Goal: Task Accomplishment & Management: Manage account settings

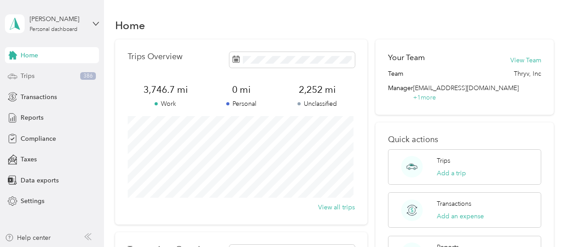
click at [30, 78] on span "Trips" at bounding box center [28, 75] width 14 height 9
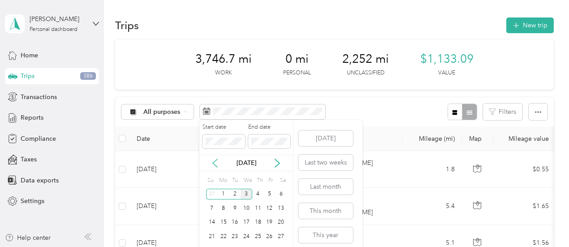
click at [217, 162] on icon at bounding box center [215, 163] width 9 height 9
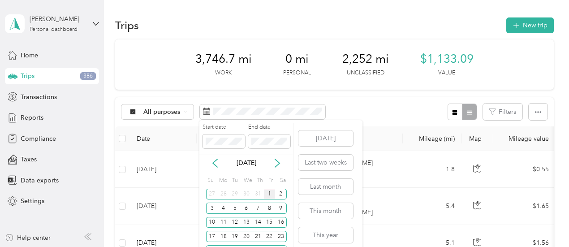
click at [272, 192] on div "1" at bounding box center [270, 194] width 12 height 11
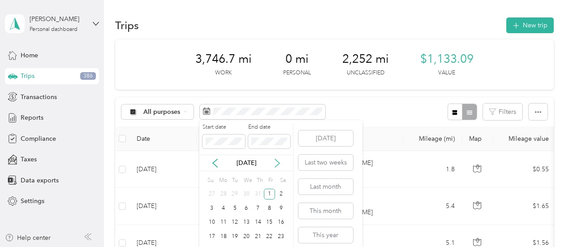
click at [278, 160] on icon at bounding box center [277, 163] width 9 height 9
click at [211, 191] on div "31" at bounding box center [212, 194] width 12 height 11
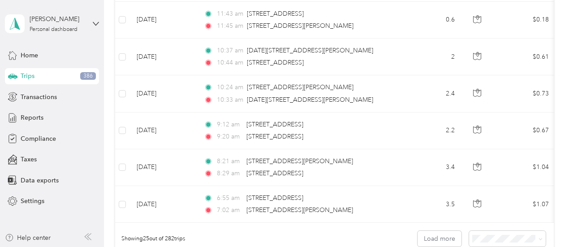
scroll to position [983, 0]
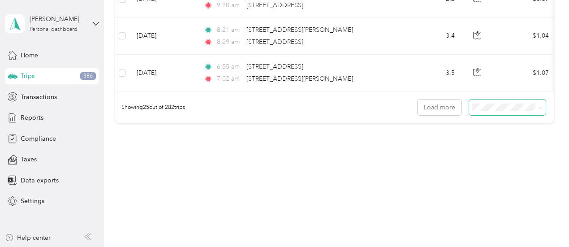
click at [539, 110] on span at bounding box center [541, 108] width 4 height 8
click at [446, 105] on button "Load more" at bounding box center [440, 108] width 44 height 16
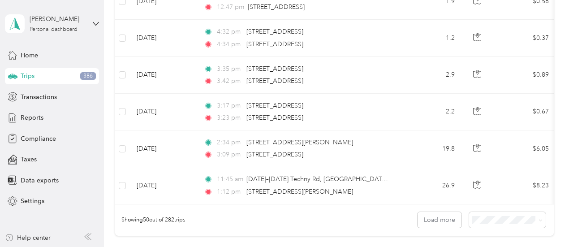
scroll to position [1902, 0]
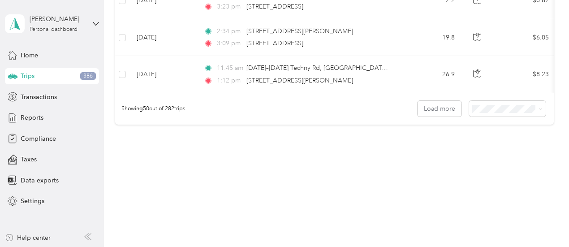
drag, startPoint x: 535, startPoint y: 186, endPoint x: 475, endPoint y: 150, distance: 70.6
click at [444, 106] on button "Load more" at bounding box center [440, 109] width 44 height 16
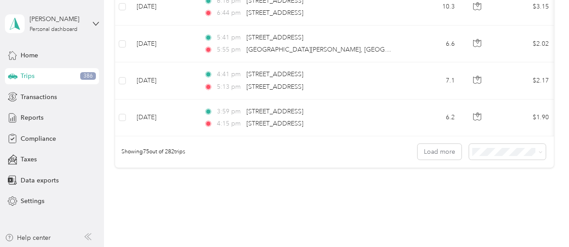
scroll to position [2820, 0]
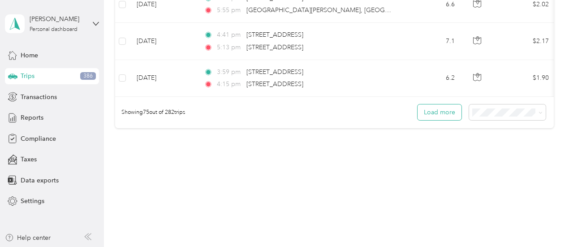
click at [436, 111] on button "Load more" at bounding box center [440, 112] width 44 height 16
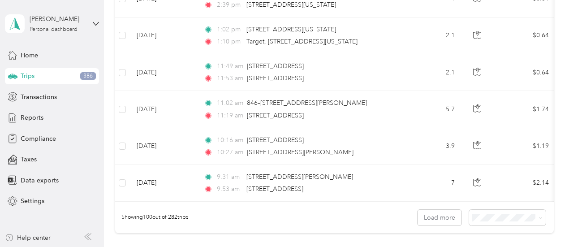
scroll to position [3738, 0]
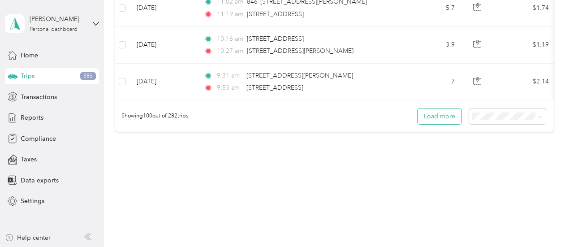
click at [440, 108] on button "Load more" at bounding box center [440, 116] width 44 height 16
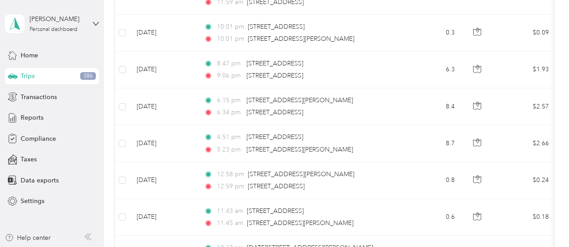
scroll to position [0, 0]
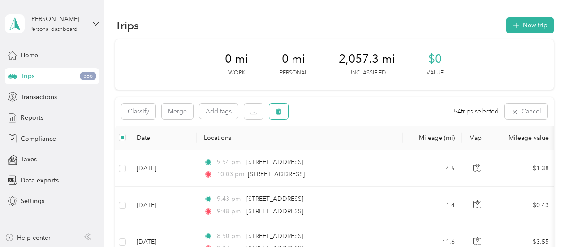
click at [288, 113] on button "button" at bounding box center [278, 112] width 19 height 16
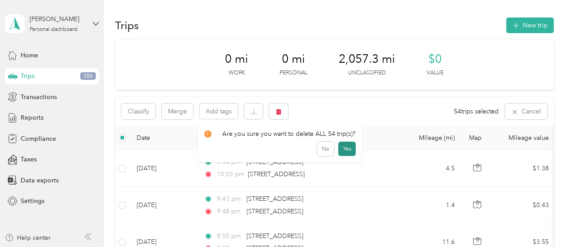
click at [344, 148] on button "Yes" at bounding box center [346, 149] width 17 height 14
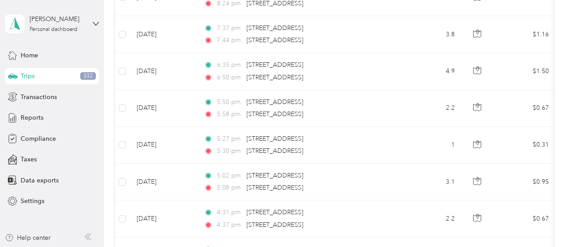
scroll to position [4656, 0]
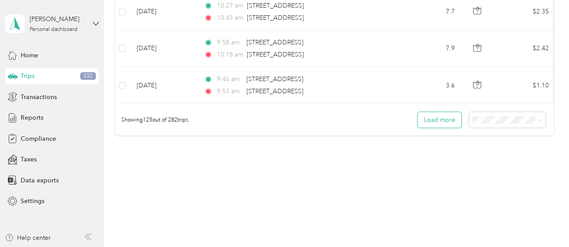
click at [439, 112] on button "Load more" at bounding box center [440, 120] width 44 height 16
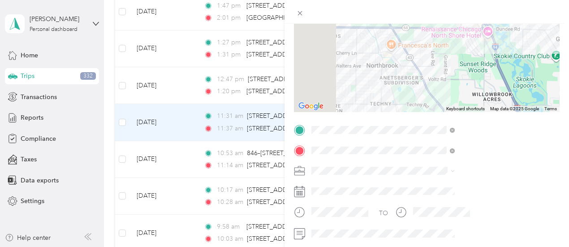
scroll to position [91, 0]
click at [121, 212] on div "Trip details Save This trip cannot be edited because it is either under review,…" at bounding box center [284, 123] width 569 height 247
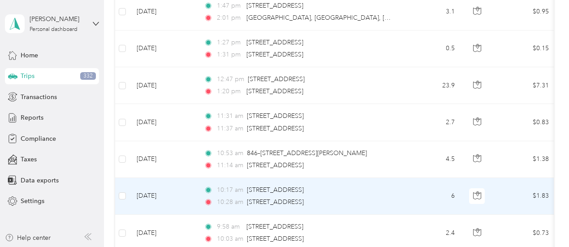
click at [121, 178] on td at bounding box center [122, 196] width 14 height 37
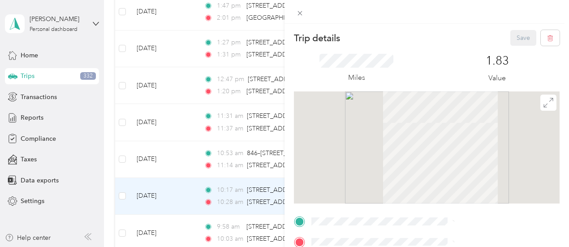
click at [122, 212] on div "Trip details Save This trip cannot be edited because it is either under review,…" at bounding box center [284, 123] width 569 height 247
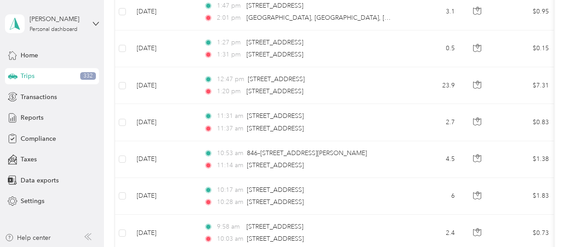
click at [122, 177] on div at bounding box center [284, 123] width 569 height 247
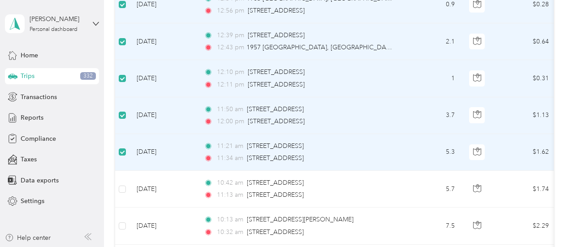
scroll to position [5323, 0]
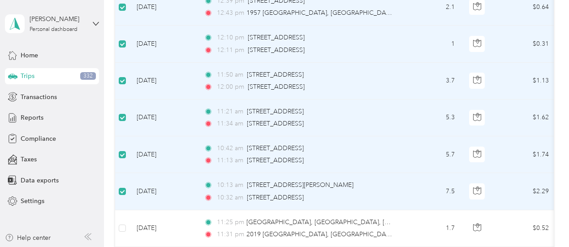
click at [136, 210] on td "[DATE]" at bounding box center [163, 228] width 67 height 37
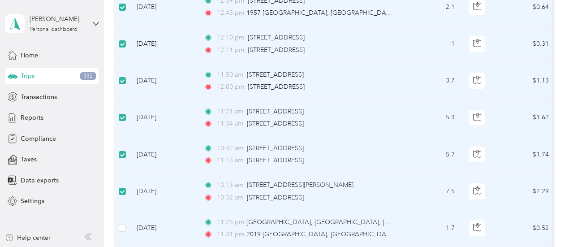
click at [127, 210] on td at bounding box center [122, 228] width 14 height 37
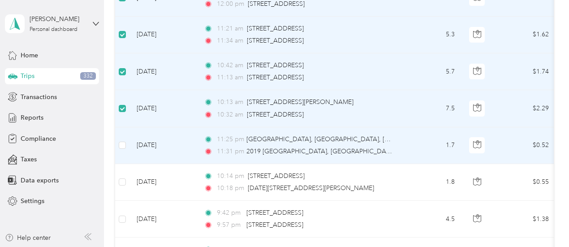
scroll to position [5412, 0]
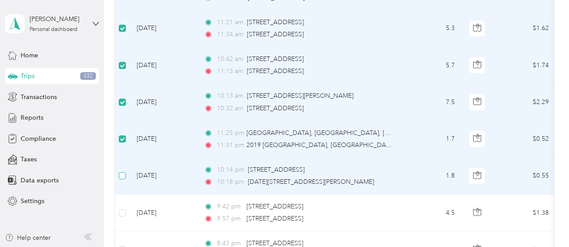
click at [124, 171] on label at bounding box center [122, 176] width 7 height 10
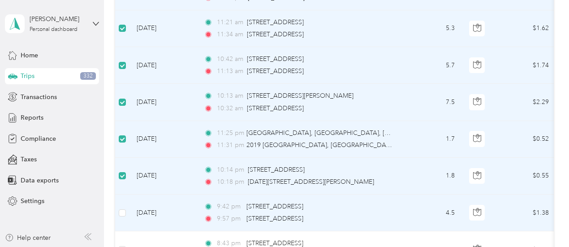
click at [117, 195] on td at bounding box center [122, 213] width 14 height 37
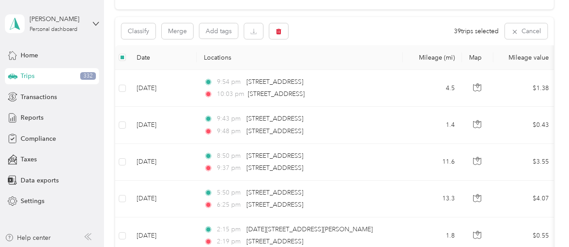
scroll to position [0, 0]
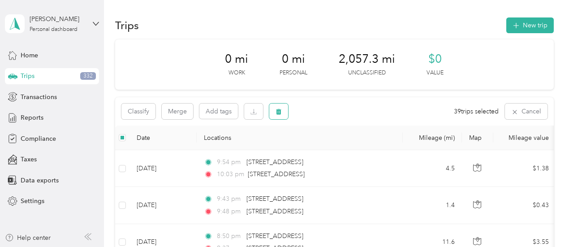
click at [281, 114] on icon "button" at bounding box center [278, 112] width 5 height 6
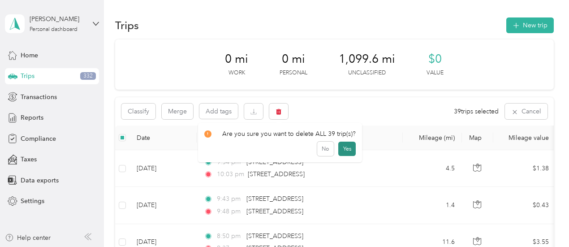
click at [341, 147] on button "Yes" at bounding box center [346, 149] width 17 height 14
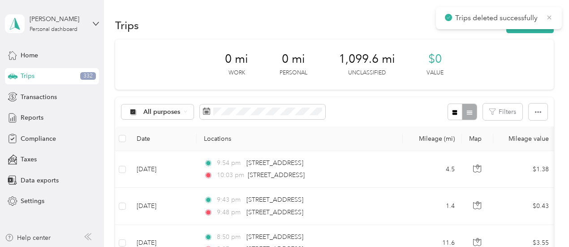
click at [550, 17] on icon at bounding box center [549, 17] width 7 height 8
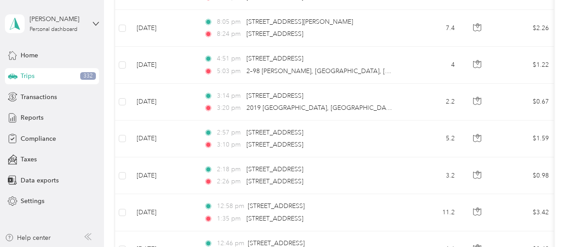
scroll to position [5574, 0]
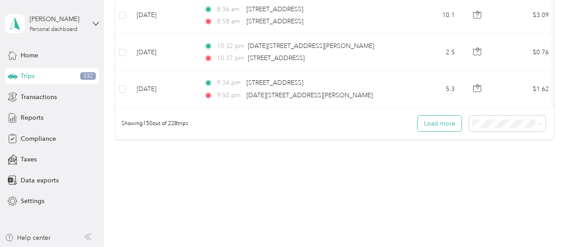
click at [436, 116] on button "Load more" at bounding box center [440, 124] width 44 height 16
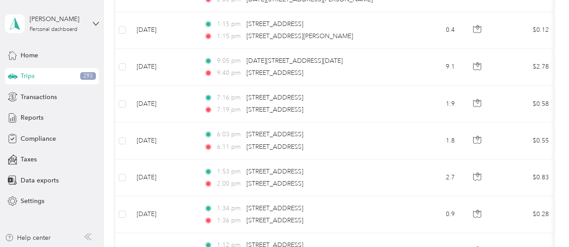
scroll to position [0, 0]
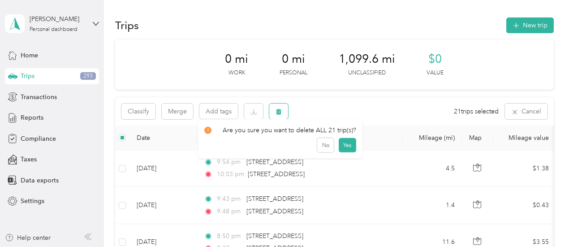
click at [284, 111] on button "button" at bounding box center [278, 112] width 19 height 16
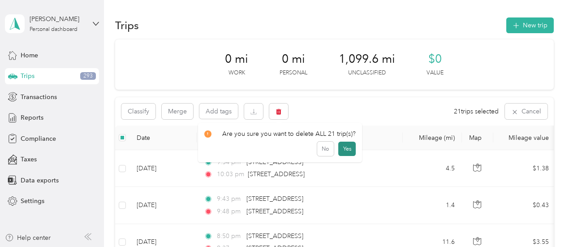
click at [344, 152] on button "Yes" at bounding box center [346, 149] width 17 height 14
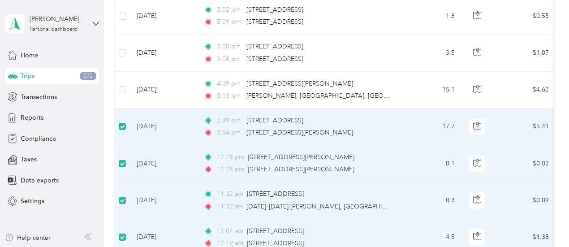
scroll to position [5754, 0]
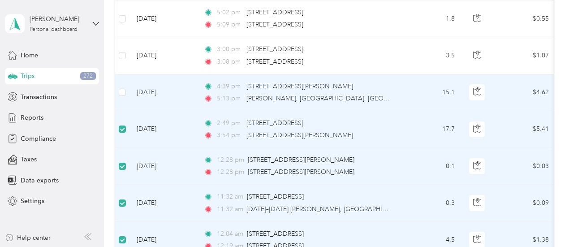
click at [123, 76] on td at bounding box center [122, 92] width 14 height 37
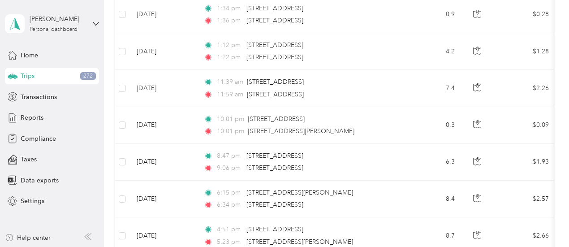
scroll to position [0, 0]
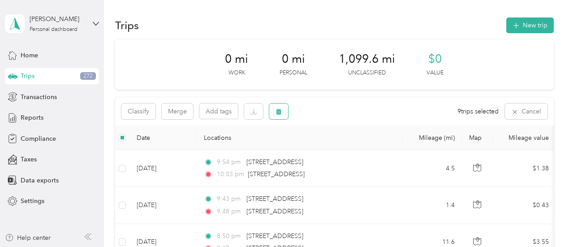
click at [278, 114] on icon "button" at bounding box center [278, 112] width 5 height 6
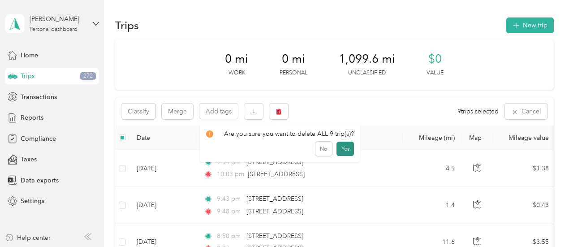
click at [342, 148] on button "Yes" at bounding box center [345, 149] width 17 height 14
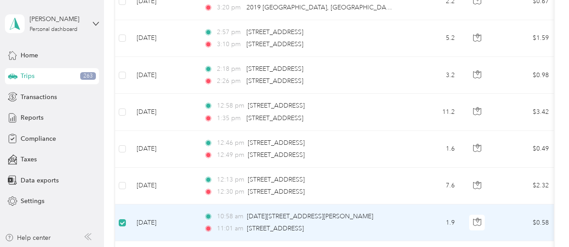
scroll to position [5246, 0]
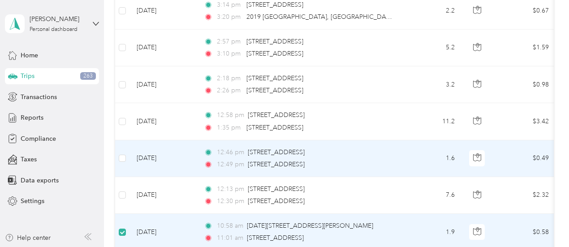
click at [127, 140] on td at bounding box center [122, 158] width 14 height 37
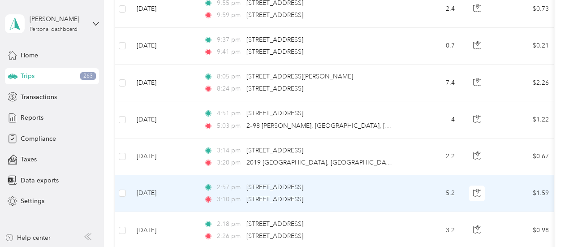
scroll to position [5099, 0]
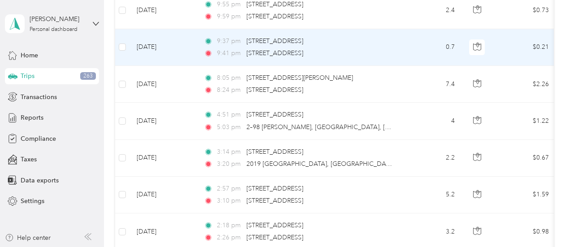
click at [126, 30] on td at bounding box center [122, 47] width 14 height 37
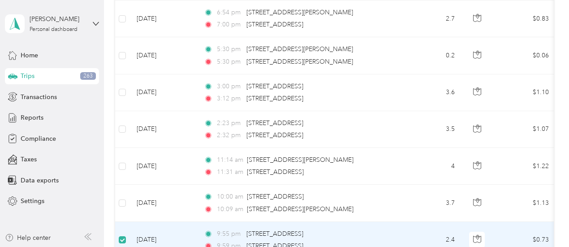
scroll to position [4867, 0]
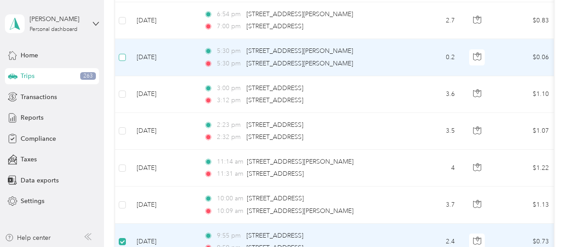
click at [123, 52] on label at bounding box center [122, 57] width 7 height 10
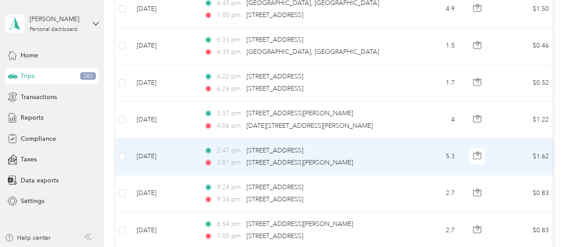
scroll to position [4652, 0]
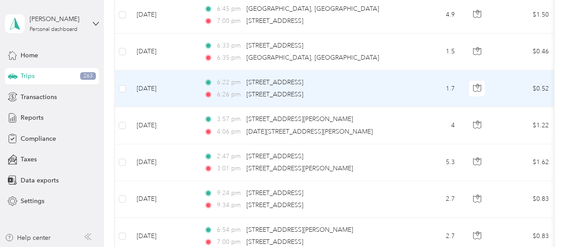
click at [126, 73] on td at bounding box center [122, 88] width 14 height 37
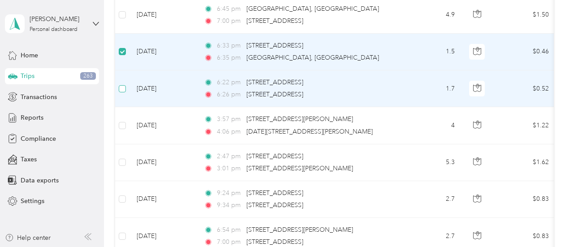
click at [124, 84] on label at bounding box center [122, 89] width 7 height 10
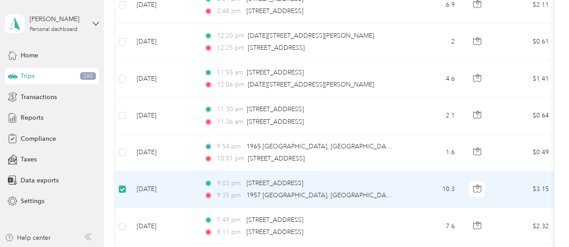
scroll to position [4361, 0]
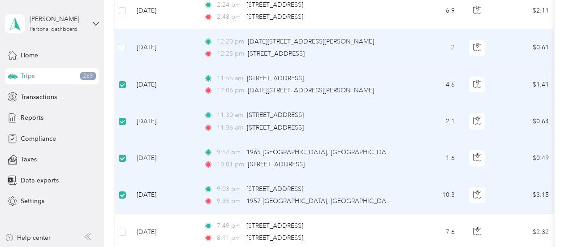
click at [126, 30] on td at bounding box center [122, 48] width 14 height 37
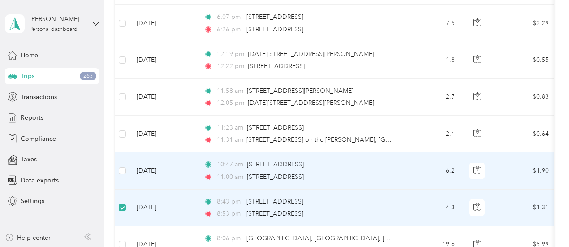
scroll to position [4014, 0]
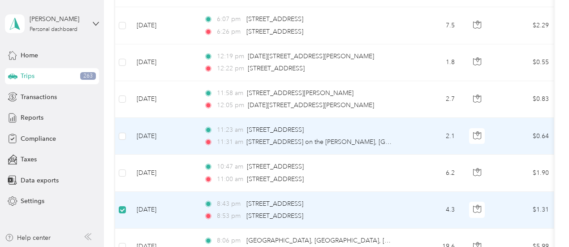
click at [126, 119] on td at bounding box center [122, 136] width 14 height 37
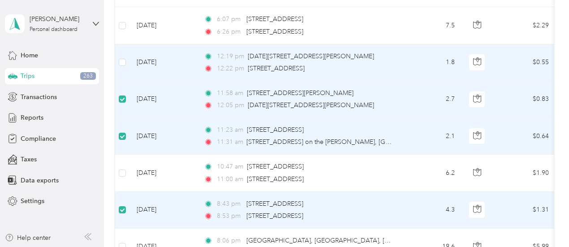
click at [126, 47] on td at bounding box center [122, 62] width 14 height 37
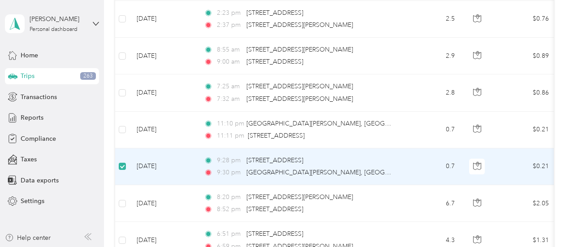
scroll to position [3357, 0]
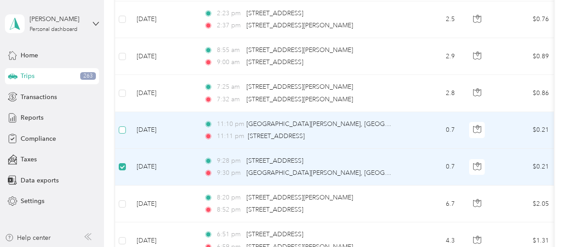
click at [124, 112] on td at bounding box center [122, 130] width 14 height 37
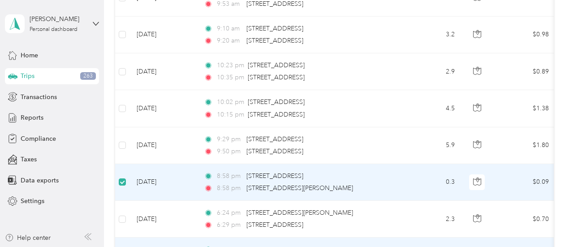
scroll to position [2744, 0]
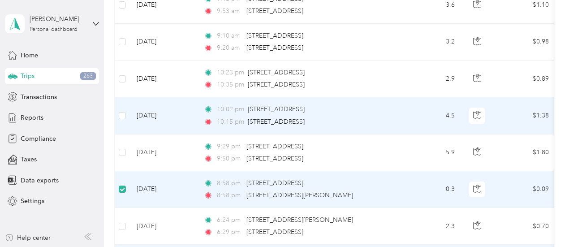
click at [126, 106] on td at bounding box center [122, 115] width 14 height 37
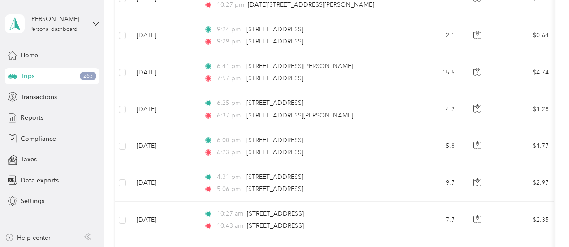
scroll to position [2452, 0]
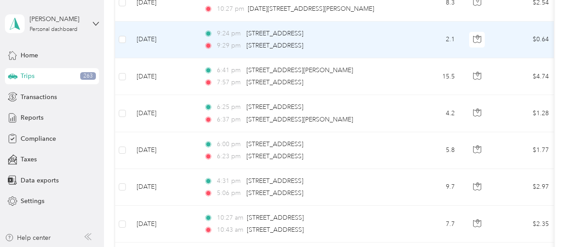
click at [127, 29] on td at bounding box center [122, 40] width 14 height 37
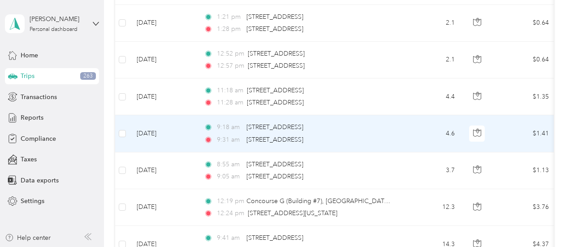
scroll to position [2135, 0]
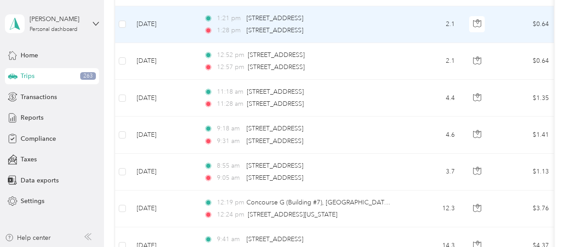
click at [117, 17] on td at bounding box center [122, 24] width 14 height 37
click at [121, 20] on label at bounding box center [122, 24] width 7 height 10
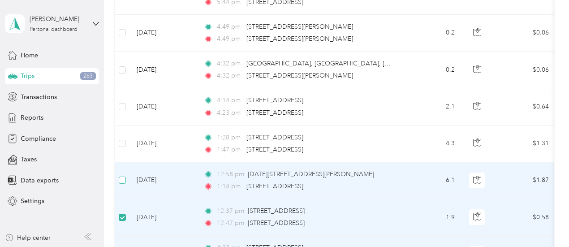
scroll to position [1567, 0]
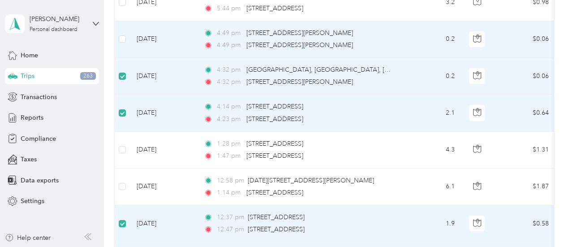
click at [121, 43] on td at bounding box center [122, 39] width 14 height 37
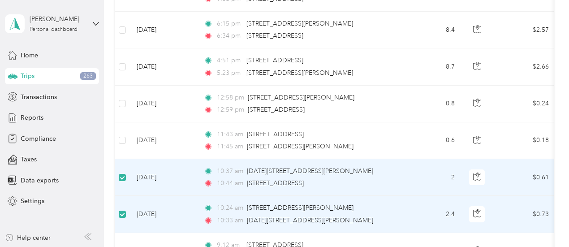
scroll to position [727, 0]
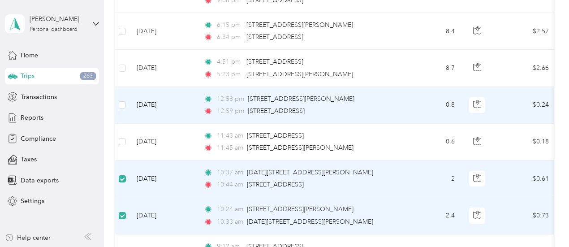
click at [127, 101] on td at bounding box center [122, 105] width 14 height 37
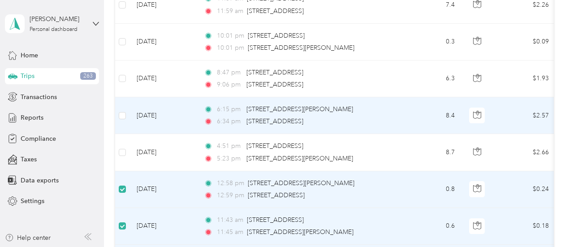
scroll to position [642, 0]
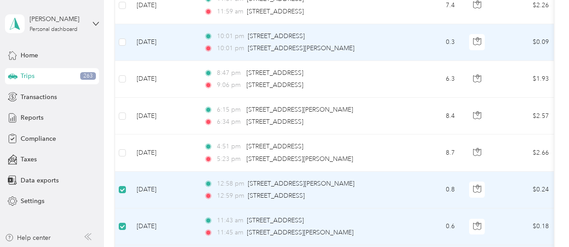
drag, startPoint x: 166, startPoint y: 37, endPoint x: 141, endPoint y: 43, distance: 25.9
click at [141, 43] on td "[DATE]" at bounding box center [163, 42] width 67 height 37
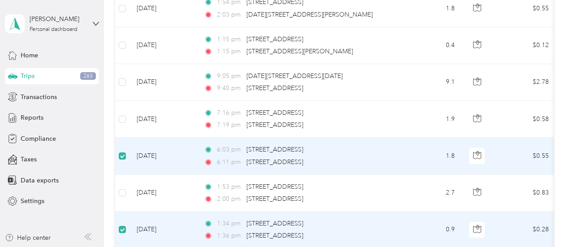
scroll to position [343, 0]
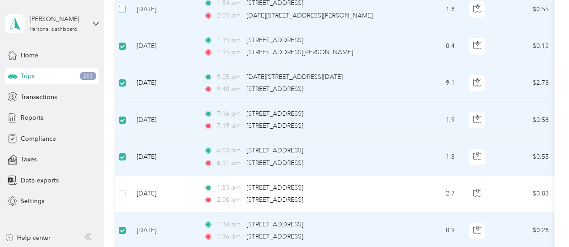
click at [123, 12] on label at bounding box center [122, 9] width 7 height 10
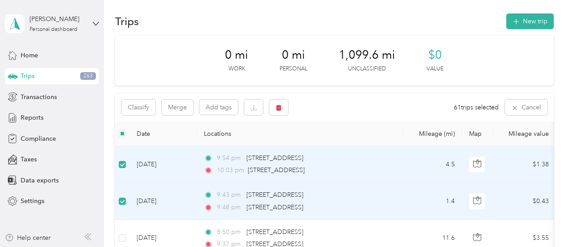
scroll to position [3, 0]
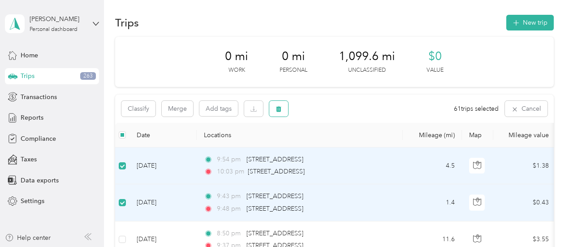
click at [276, 111] on icon "button" at bounding box center [279, 109] width 6 height 6
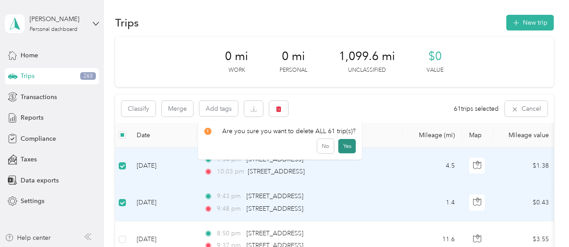
click at [338, 147] on button "Yes" at bounding box center [346, 146] width 17 height 14
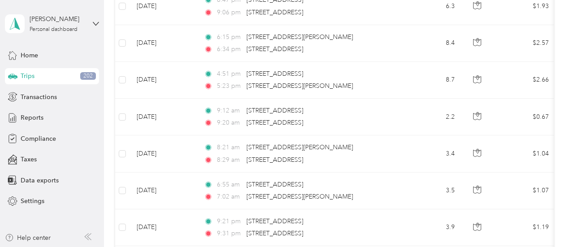
scroll to position [0, 0]
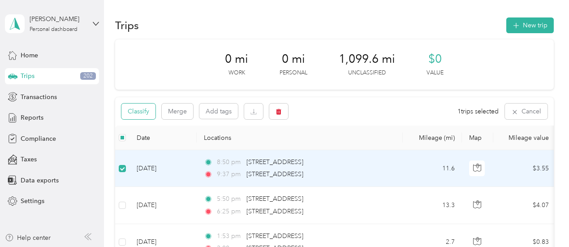
click at [138, 113] on button "Classify" at bounding box center [138, 112] width 34 height 16
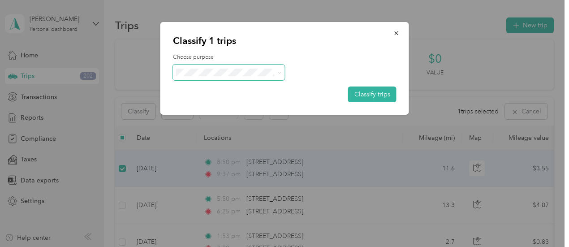
click at [279, 72] on icon at bounding box center [279, 73] width 4 height 4
click at [399, 31] on icon "button" at bounding box center [397, 33] width 6 height 6
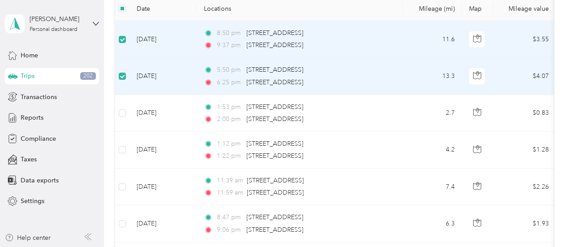
scroll to position [139, 0]
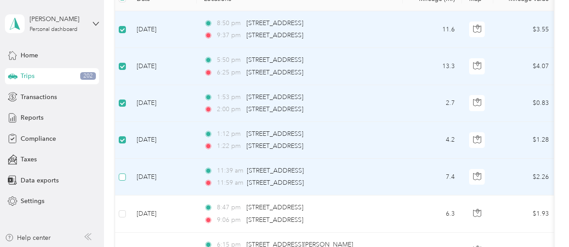
click at [121, 172] on label at bounding box center [122, 177] width 7 height 10
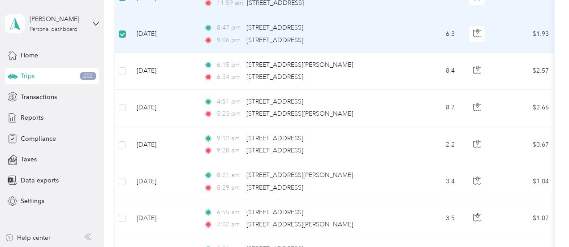
scroll to position [308, 0]
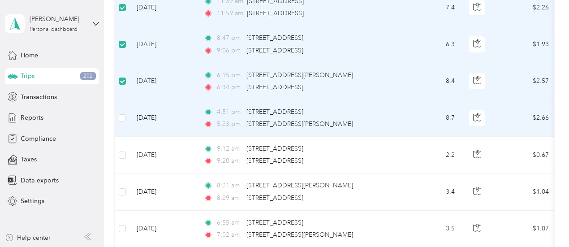
click at [125, 121] on label at bounding box center [122, 118] width 7 height 10
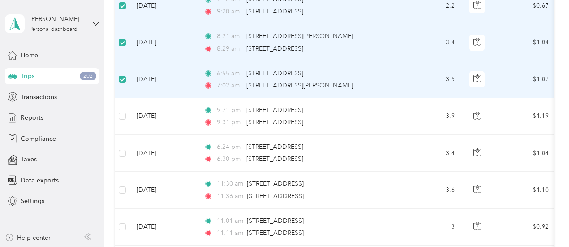
scroll to position [478, 0]
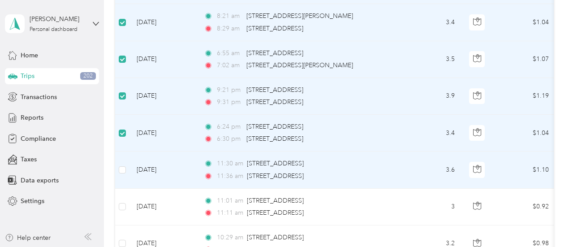
click at [126, 163] on td at bounding box center [122, 170] width 14 height 37
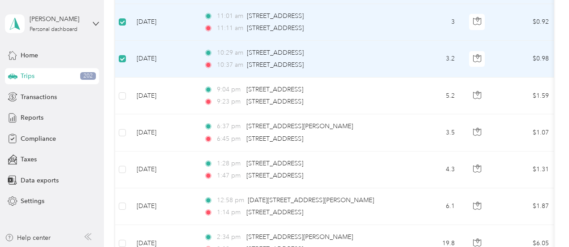
scroll to position [658, 0]
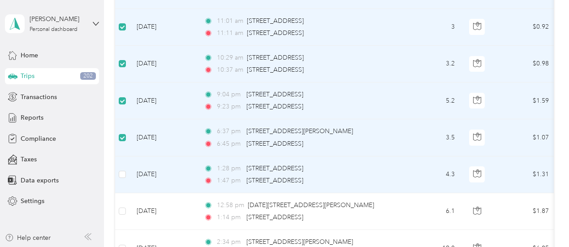
click at [120, 159] on td at bounding box center [122, 174] width 14 height 37
click at [120, 176] on td at bounding box center [122, 174] width 14 height 37
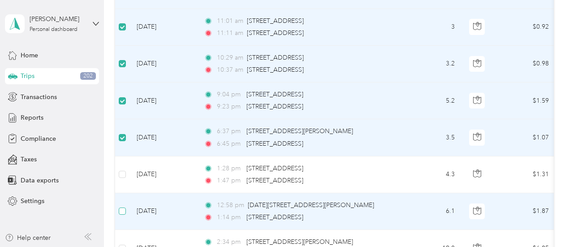
click at [119, 212] on label at bounding box center [122, 211] width 7 height 10
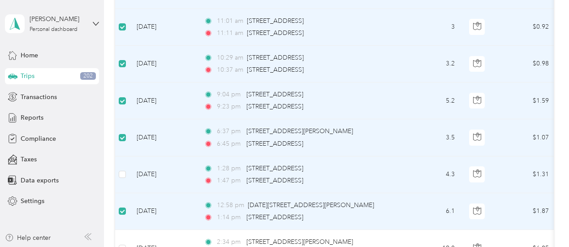
click at [126, 172] on td at bounding box center [122, 174] width 14 height 37
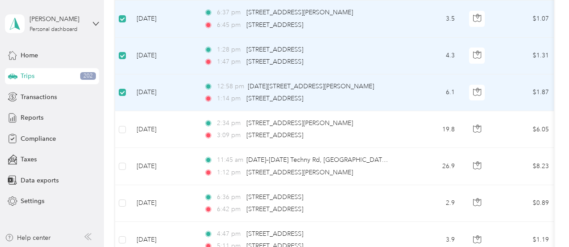
scroll to position [792, 0]
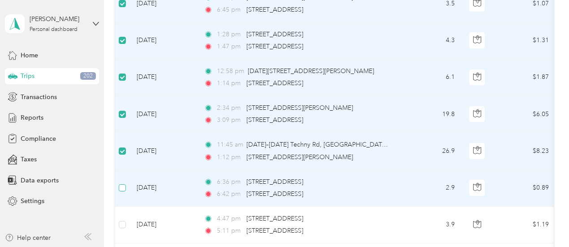
click at [121, 183] on label at bounding box center [122, 188] width 7 height 10
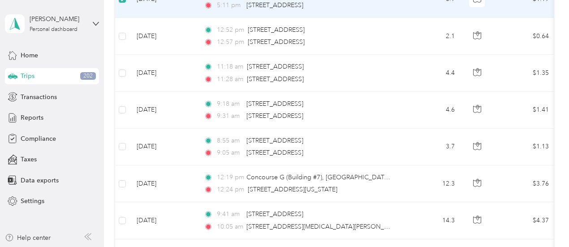
scroll to position [1012, 0]
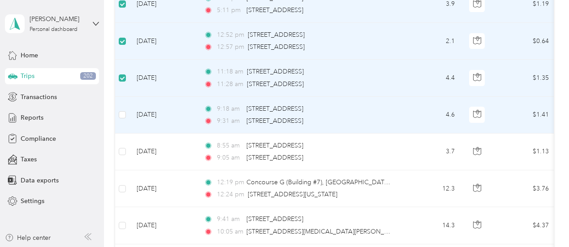
click at [121, 105] on td at bounding box center [122, 115] width 14 height 37
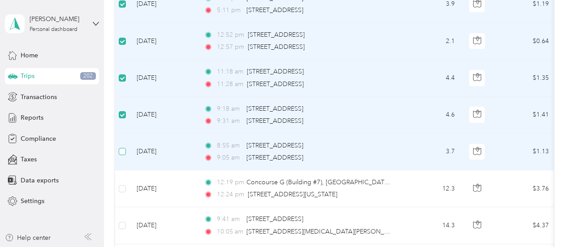
click at [121, 151] on label at bounding box center [122, 152] width 7 height 10
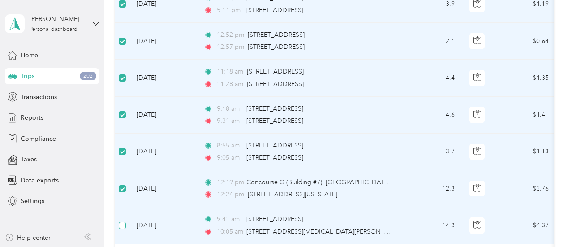
click at [123, 216] on td at bounding box center [122, 225] width 14 height 37
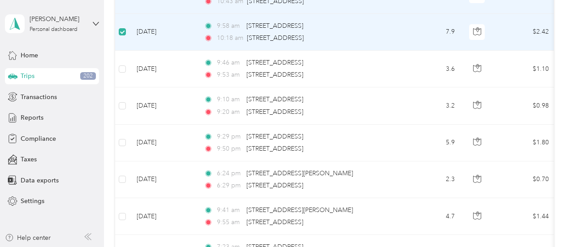
scroll to position [1442, 0]
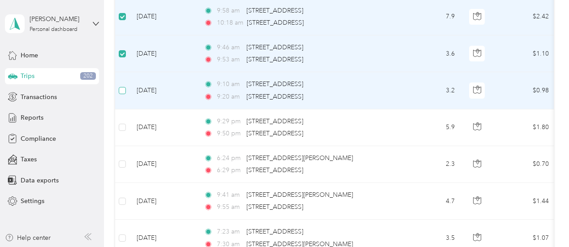
click at [122, 86] on label at bounding box center [122, 91] width 7 height 10
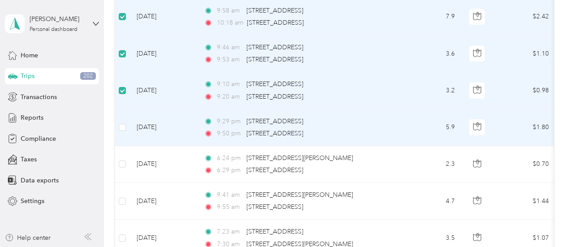
click at [124, 112] on td at bounding box center [122, 127] width 14 height 37
click at [123, 126] on td at bounding box center [122, 127] width 14 height 37
click at [122, 125] on label at bounding box center [122, 127] width 7 height 10
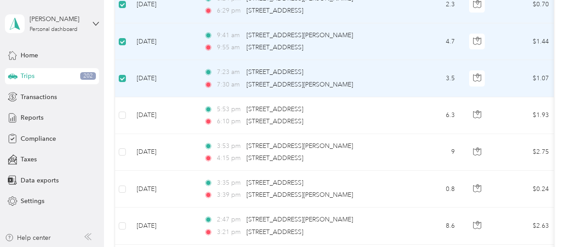
scroll to position [1637, 0]
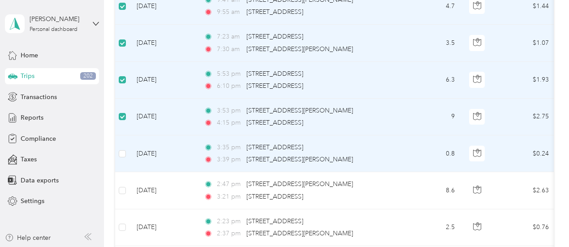
click at [127, 147] on td at bounding box center [122, 153] width 14 height 37
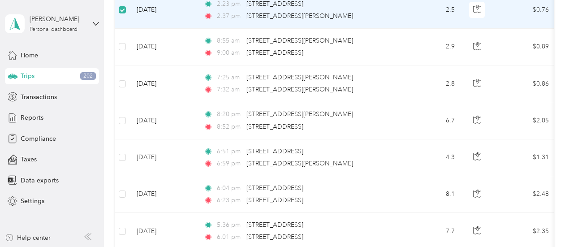
scroll to position [1814, 0]
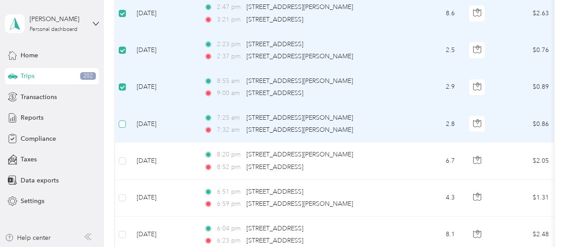
click at [123, 119] on label at bounding box center [122, 124] width 7 height 10
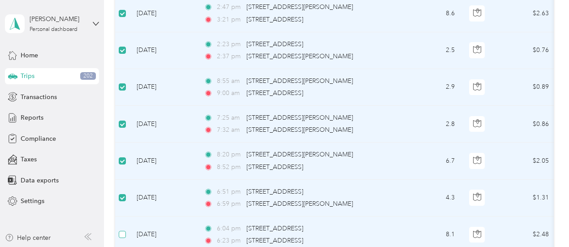
click at [124, 230] on label at bounding box center [122, 235] width 7 height 10
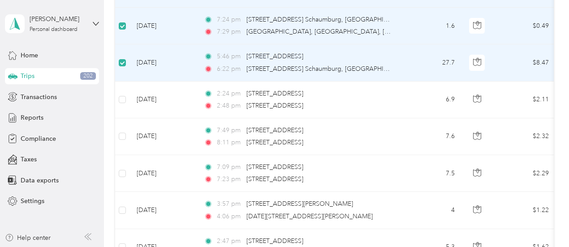
scroll to position [2533, 0]
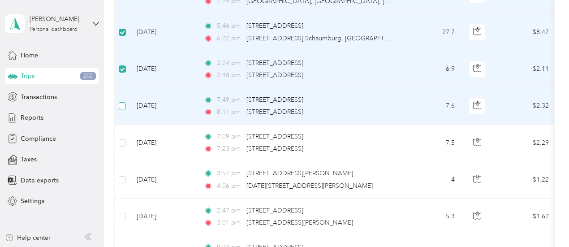
click at [123, 101] on label at bounding box center [122, 106] width 7 height 10
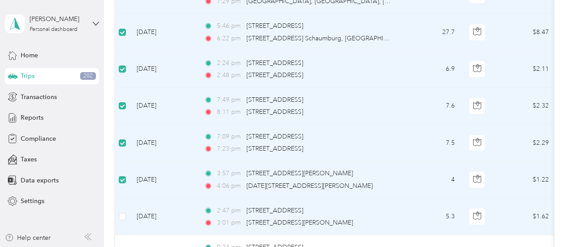
click at [126, 199] on td at bounding box center [122, 217] width 14 height 37
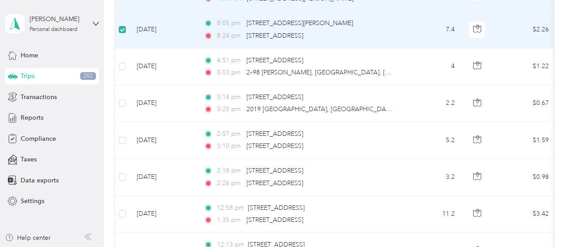
scroll to position [2988, 0]
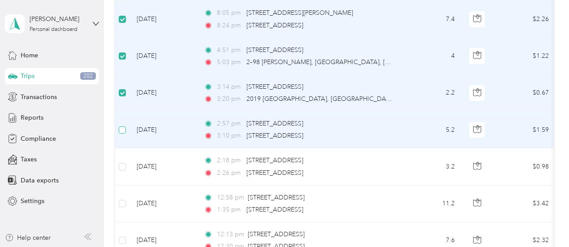
click at [125, 125] on label at bounding box center [122, 130] width 7 height 10
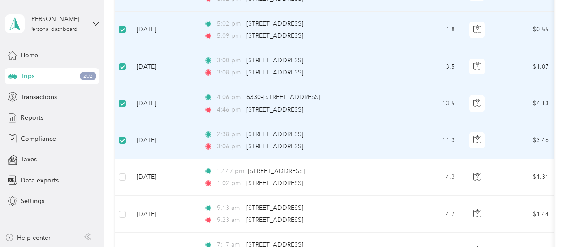
scroll to position [3495, 0]
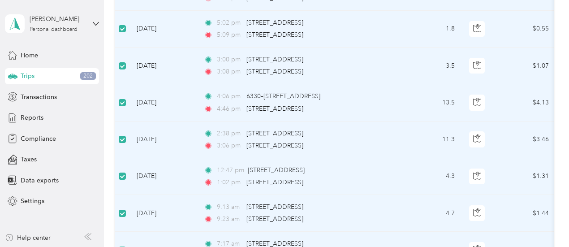
click at [122, 245] on label at bounding box center [122, 250] width 7 height 10
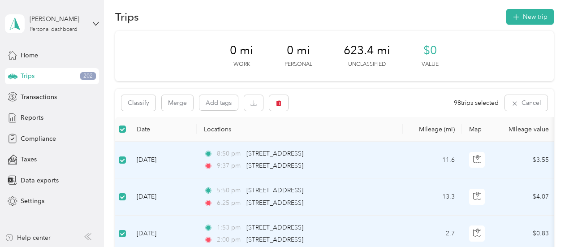
scroll to position [0, 0]
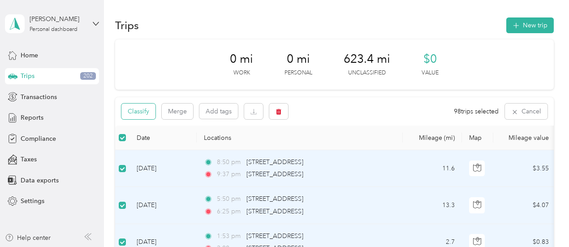
click at [130, 111] on button "Classify" at bounding box center [138, 112] width 34 height 16
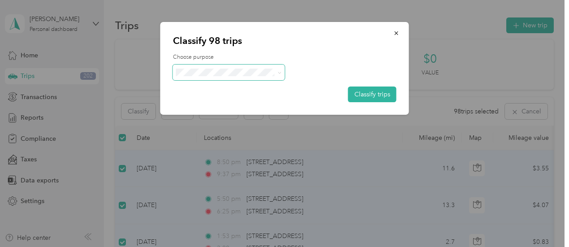
click at [277, 74] on icon at bounding box center [279, 73] width 4 height 4
click at [199, 91] on li "Thryv, Inc" at bounding box center [229, 85] width 112 height 16
click at [378, 91] on button "Classify trips" at bounding box center [372, 95] width 48 height 16
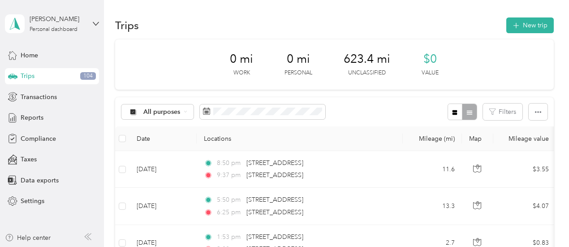
click at [230, 68] on div "0 mi Work" at bounding box center [241, 64] width 23 height 25
